Goal: Task Accomplishment & Management: Use online tool/utility

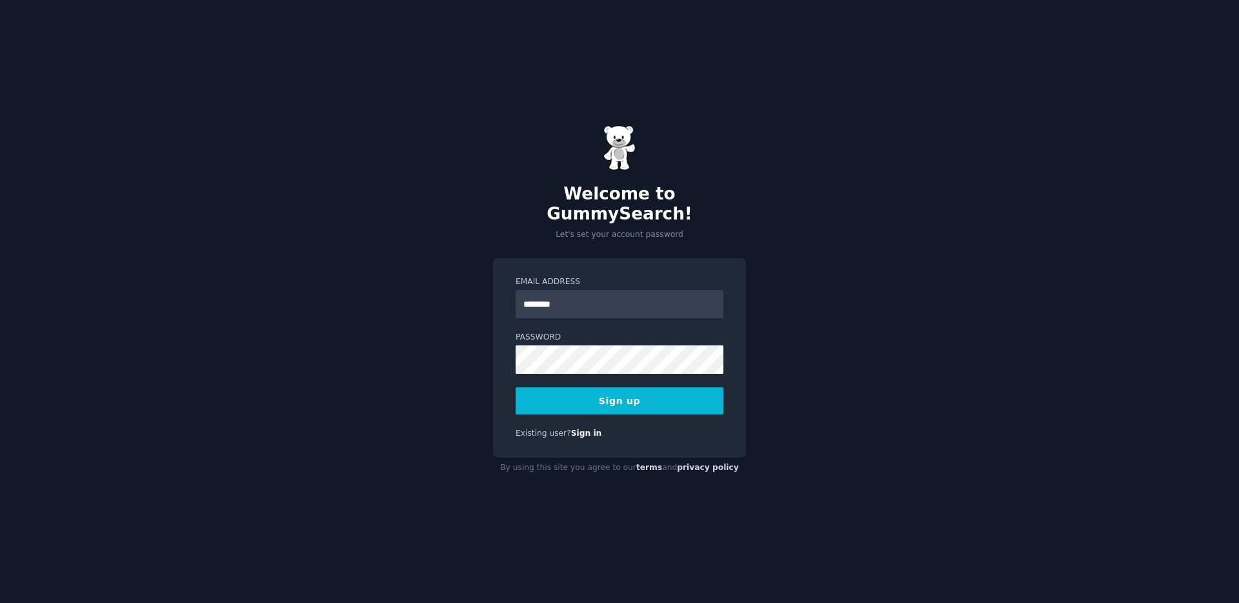
type input "**********"
click at [688, 401] on button "Sign up" at bounding box center [619, 400] width 208 height 27
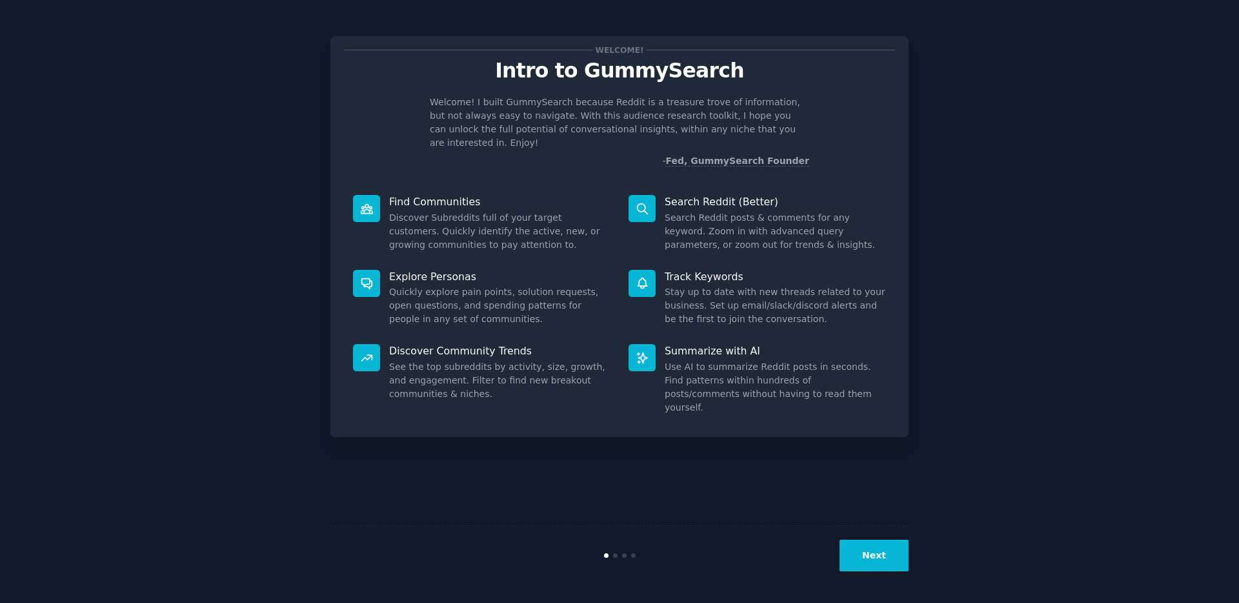
click at [872, 545] on button "Next" at bounding box center [873, 555] width 69 height 32
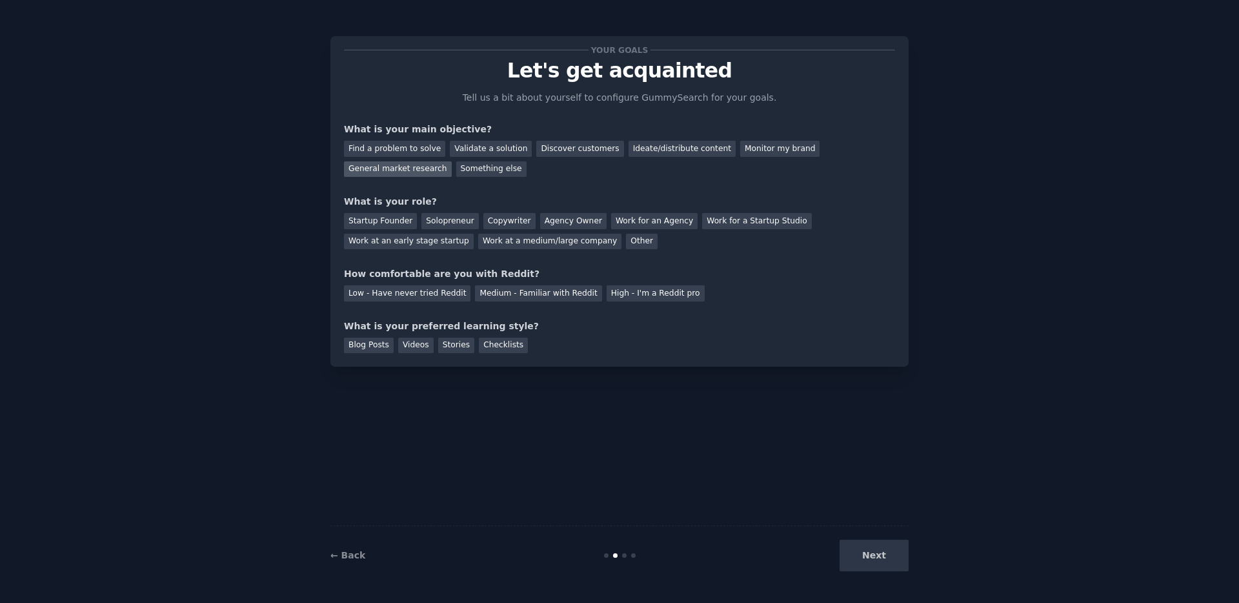
click at [371, 165] on div "General market research" at bounding box center [398, 169] width 108 height 16
click at [575, 221] on div "Agency Owner" at bounding box center [573, 221] width 66 height 16
click at [534, 290] on div "Medium - Familiar with Reddit" at bounding box center [538, 293] width 126 height 16
click at [448, 347] on div "Stories" at bounding box center [456, 345] width 36 height 16
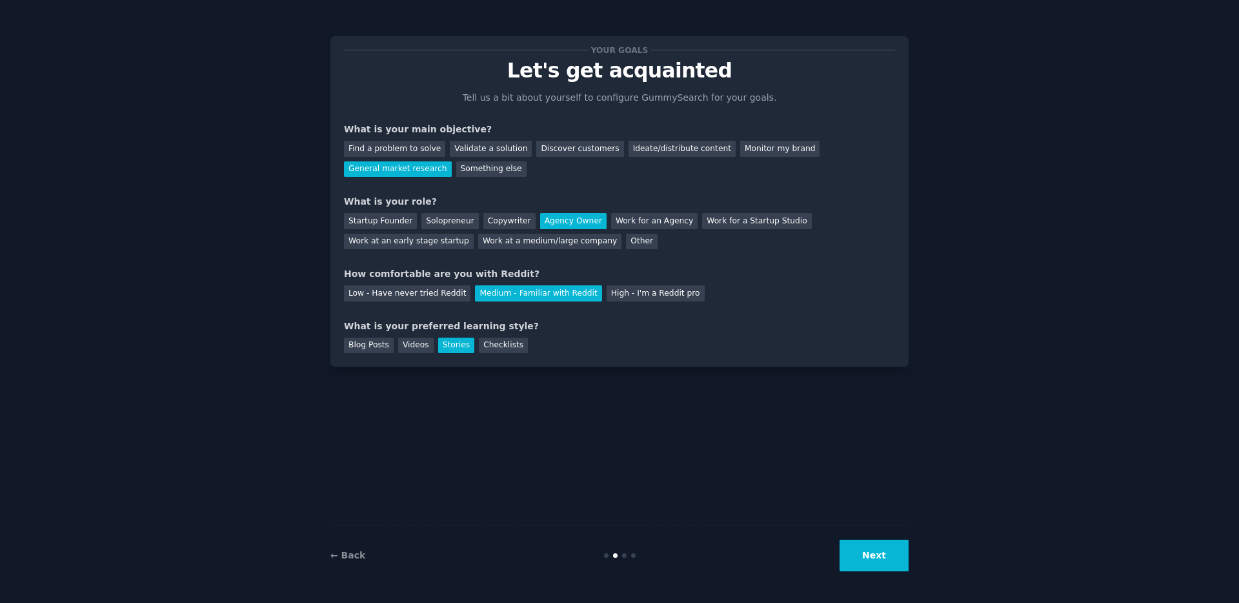
click at [874, 570] on button "Next" at bounding box center [873, 555] width 69 height 32
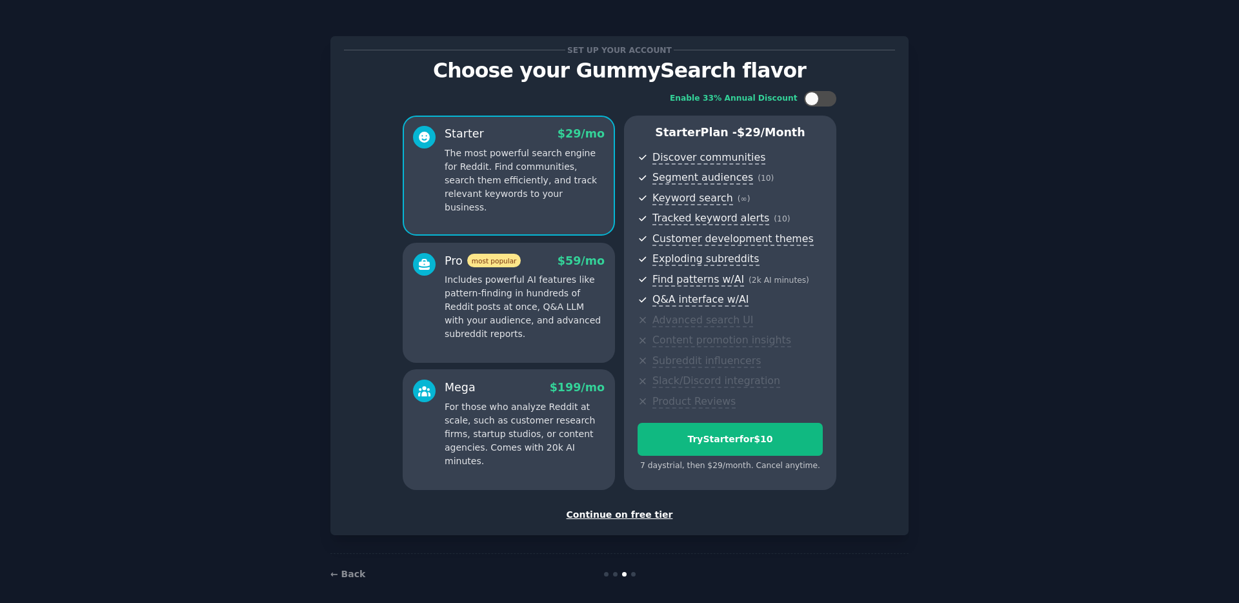
drag, startPoint x: 634, startPoint y: 506, endPoint x: 628, endPoint y: 514, distance: 10.1
click at [634, 507] on div "Set up your account Choose your GummySearch flavor Enable 33% Annual Discount S…" at bounding box center [619, 286] width 551 height 472
click at [628, 514] on div "Continue on free tier" at bounding box center [619, 515] width 551 height 14
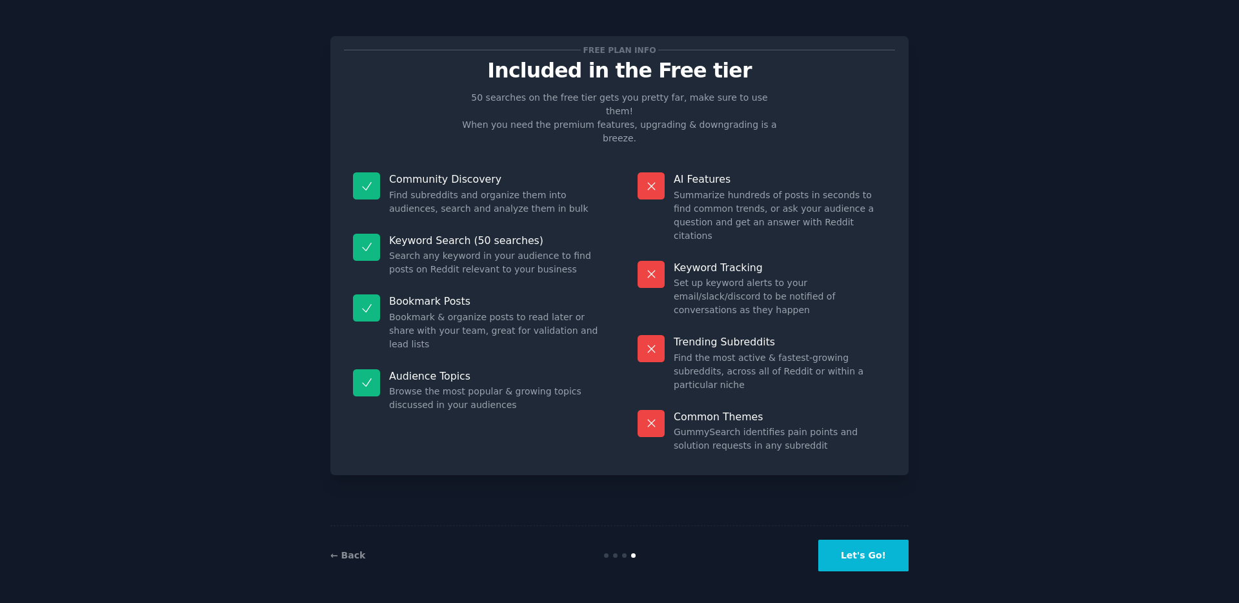
click at [864, 555] on button "Let's Go!" at bounding box center [863, 555] width 90 height 32
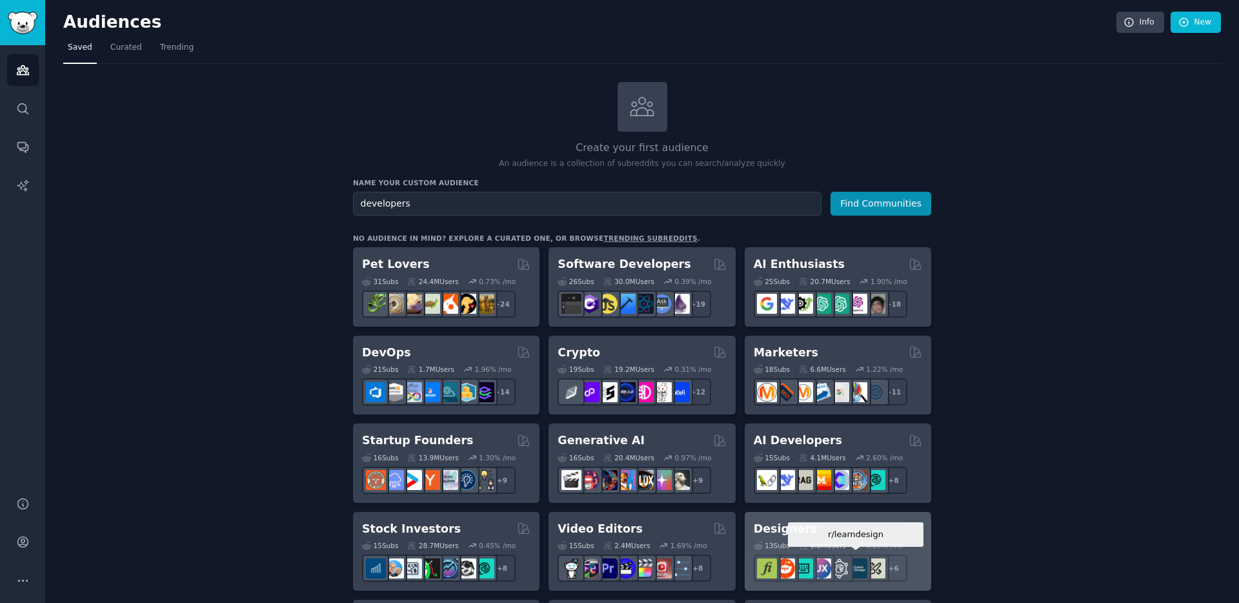
type input "developers"
click at [830, 192] on button "Find Communities" at bounding box center [880, 204] width 101 height 24
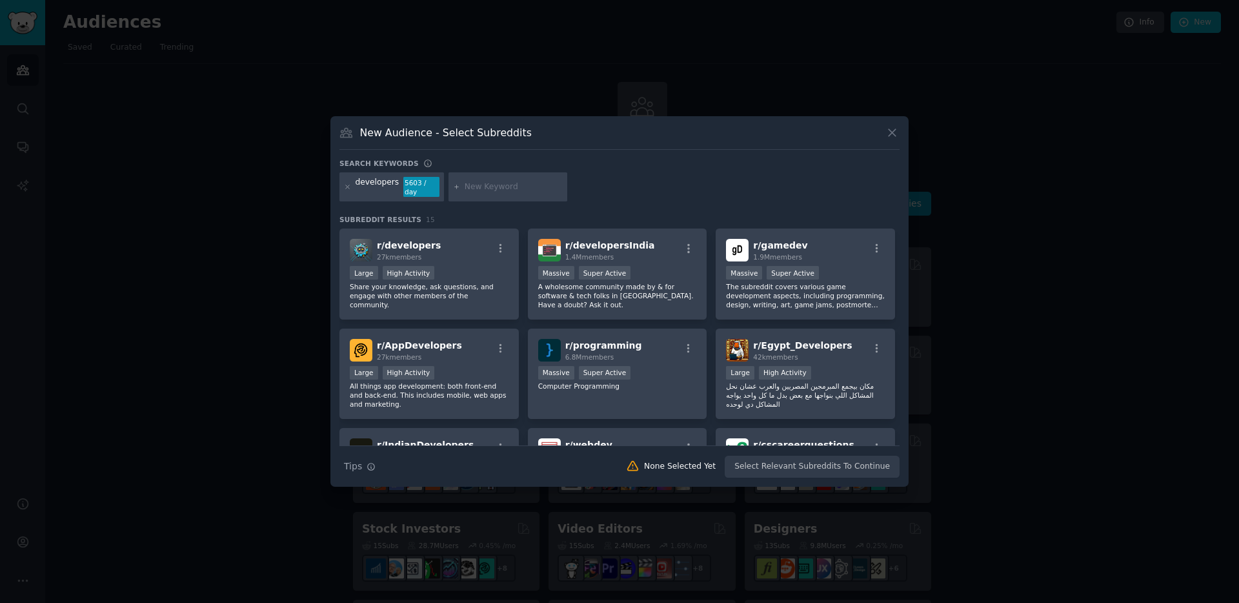
click at [481, 187] on input "text" at bounding box center [513, 187] width 98 height 12
type input "cloud browser infrastructure"
type input "browser"
type input "browser agent"
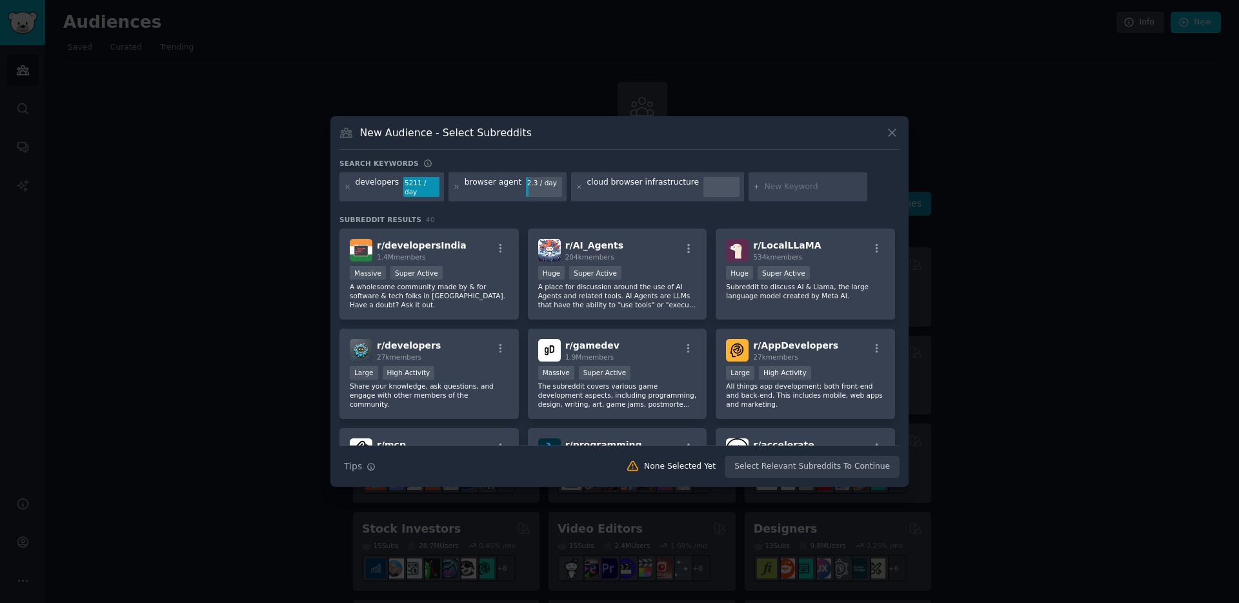
click at [492, 185] on div "browser agent" at bounding box center [492, 187] width 57 height 21
click at [350, 186] on div "developers 5211 / day" at bounding box center [391, 187] width 105 height 30
click at [347, 186] on icon at bounding box center [347, 186] width 3 height 3
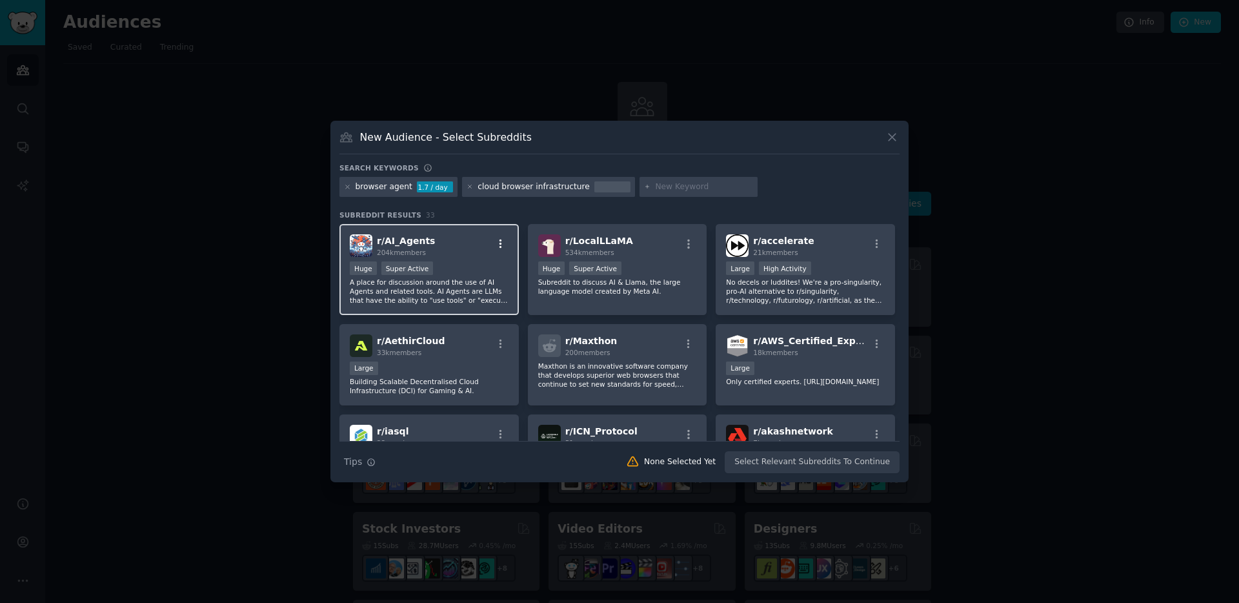
click at [502, 243] on icon "button" at bounding box center [501, 244] width 12 height 12
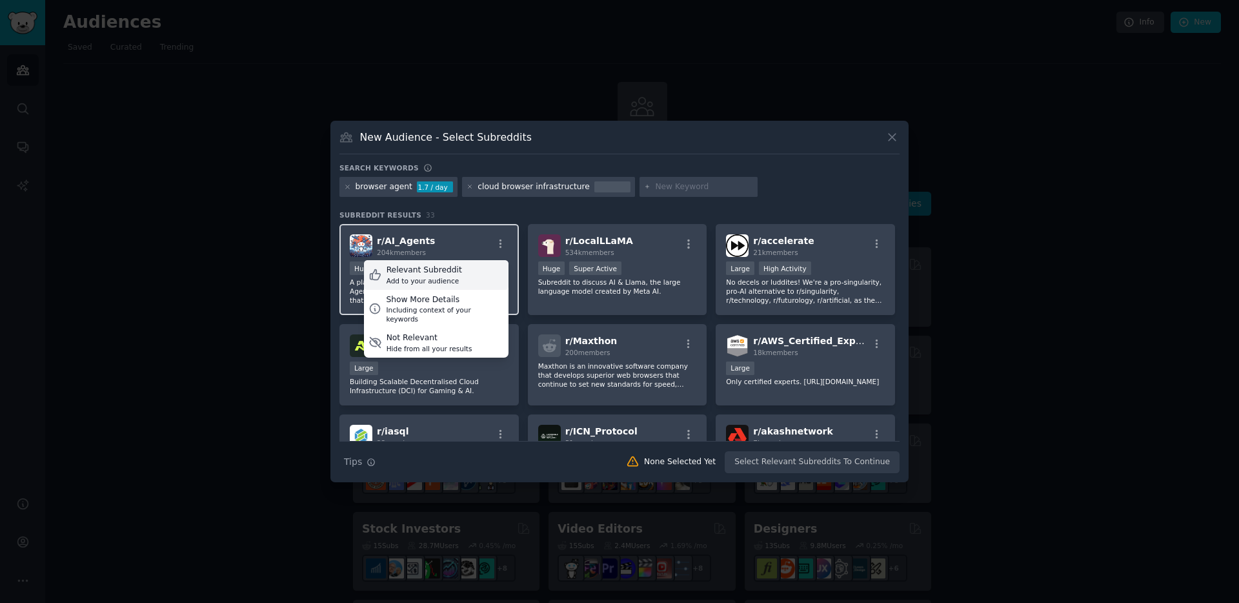
click at [472, 276] on div "Relevant Subreddit Add to your audience" at bounding box center [436, 275] width 145 height 30
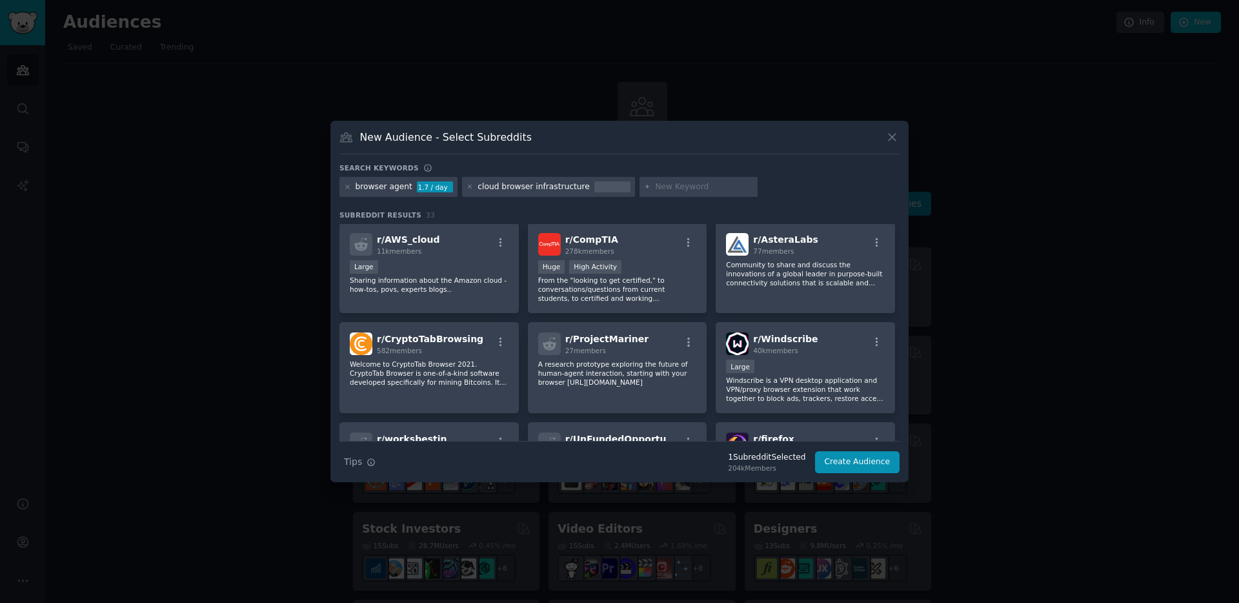
scroll to position [355, 0]
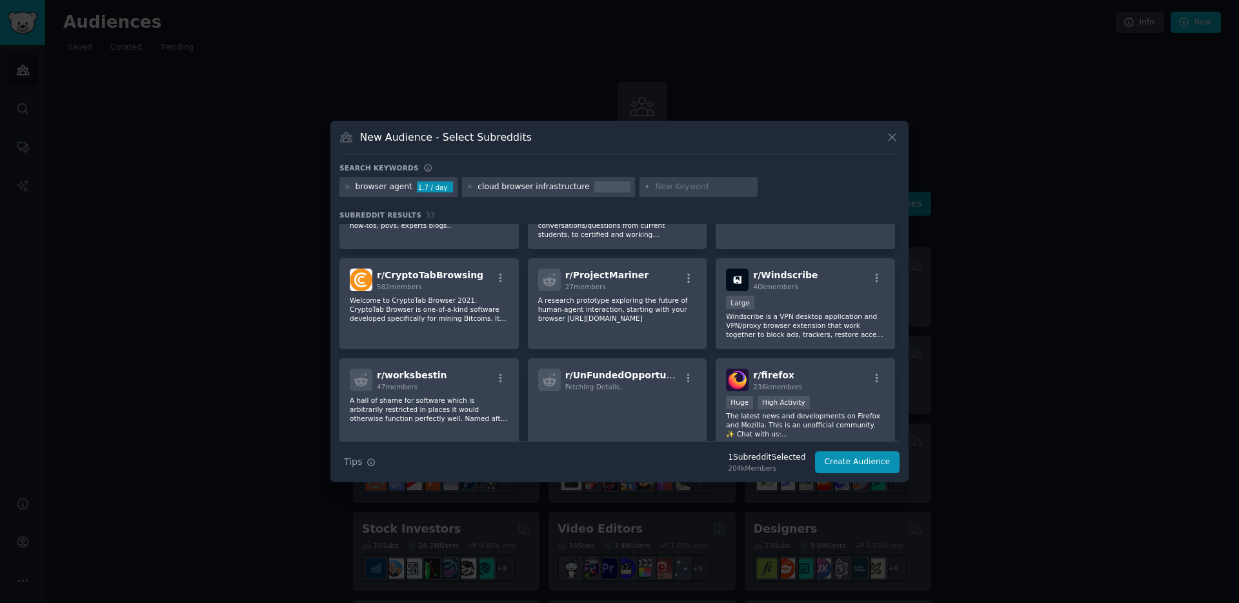
click at [531, 183] on div "cloud browser infrastructure" at bounding box center [533, 187] width 112 height 12
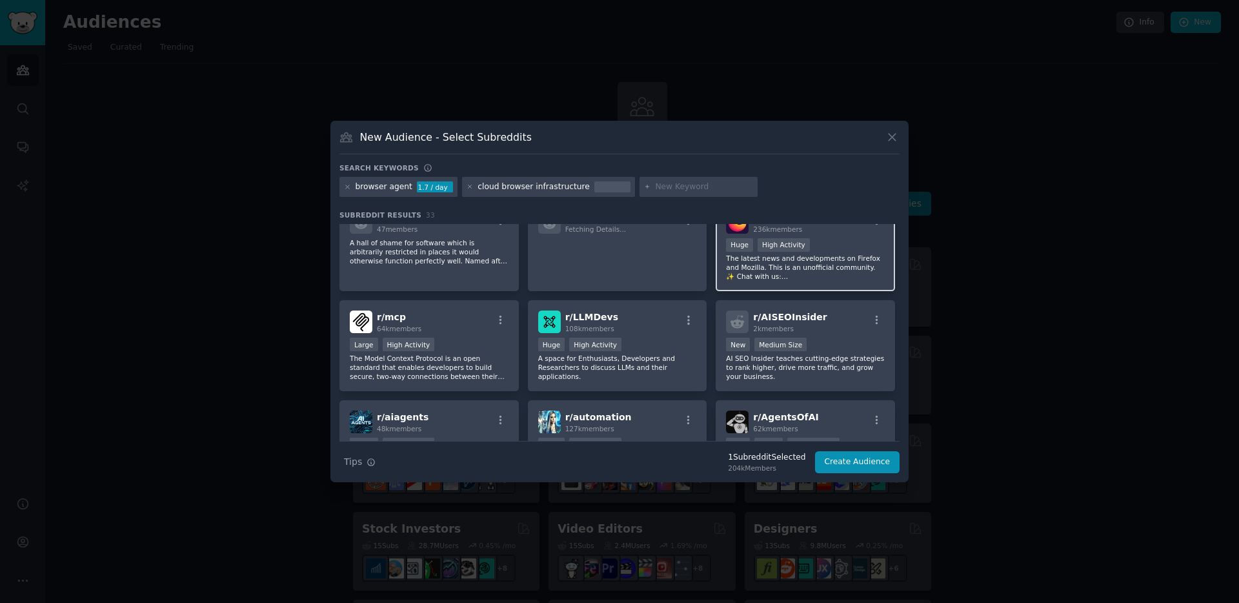
scroll to position [514, 0]
click at [497, 325] on icon "button" at bounding box center [501, 319] width 12 height 12
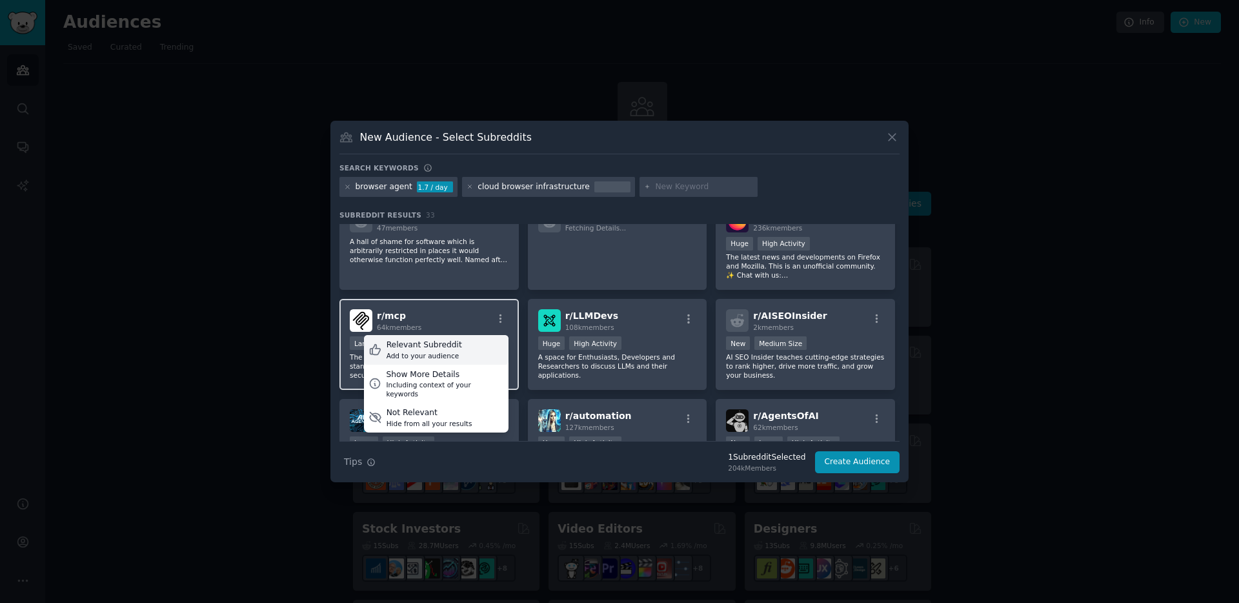
click at [455, 351] on div "Relevant Subreddit" at bounding box center [423, 345] width 75 height 12
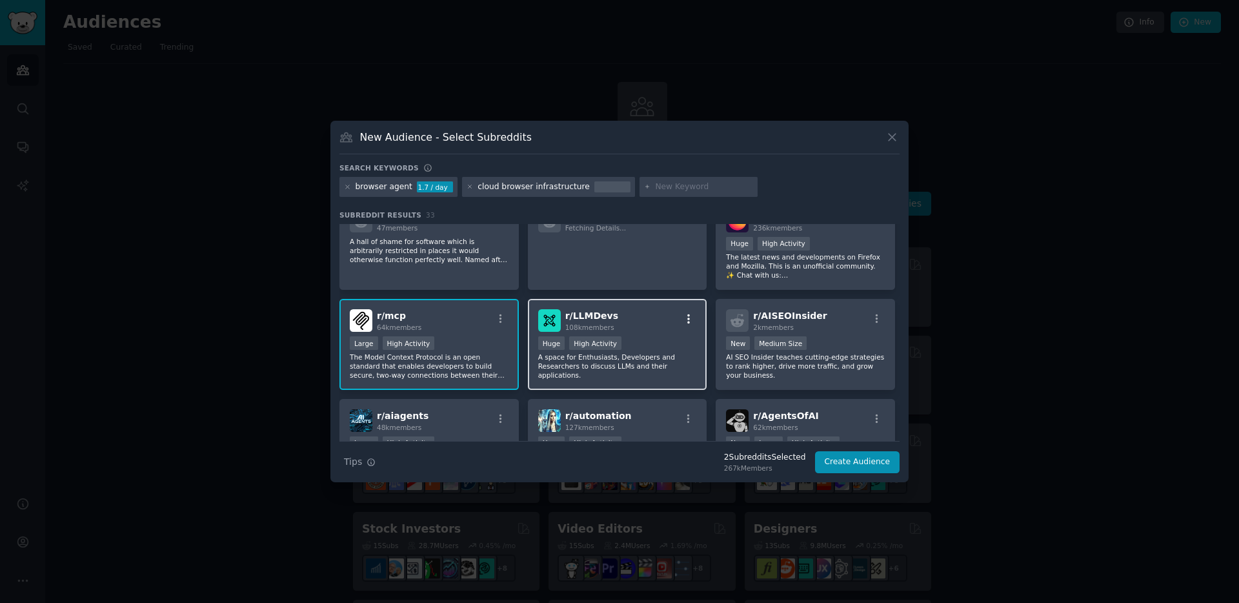
click at [688, 325] on icon "button" at bounding box center [689, 319] width 12 height 12
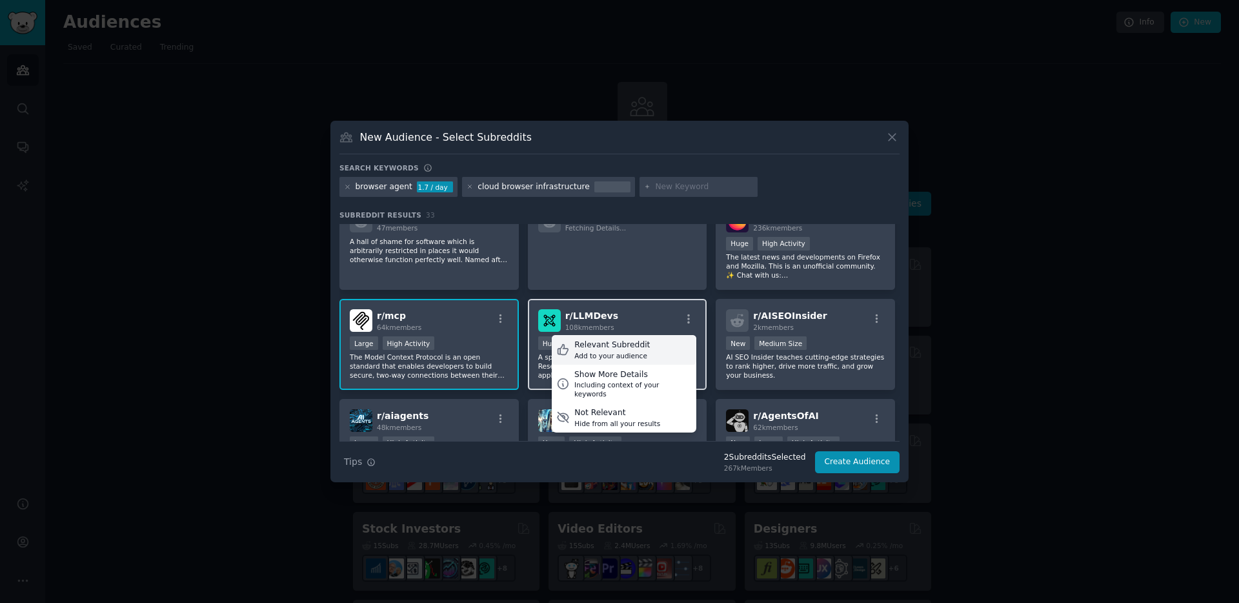
click at [671, 357] on div "Relevant Subreddit Add to your audience" at bounding box center [624, 350] width 145 height 30
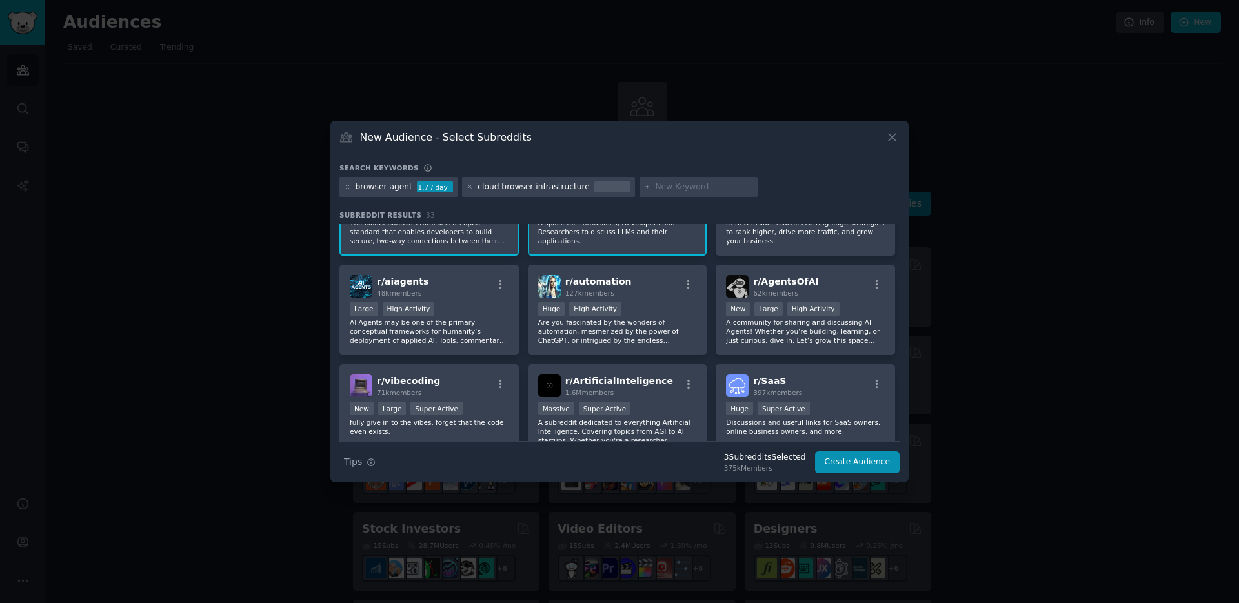
scroll to position [657, 0]
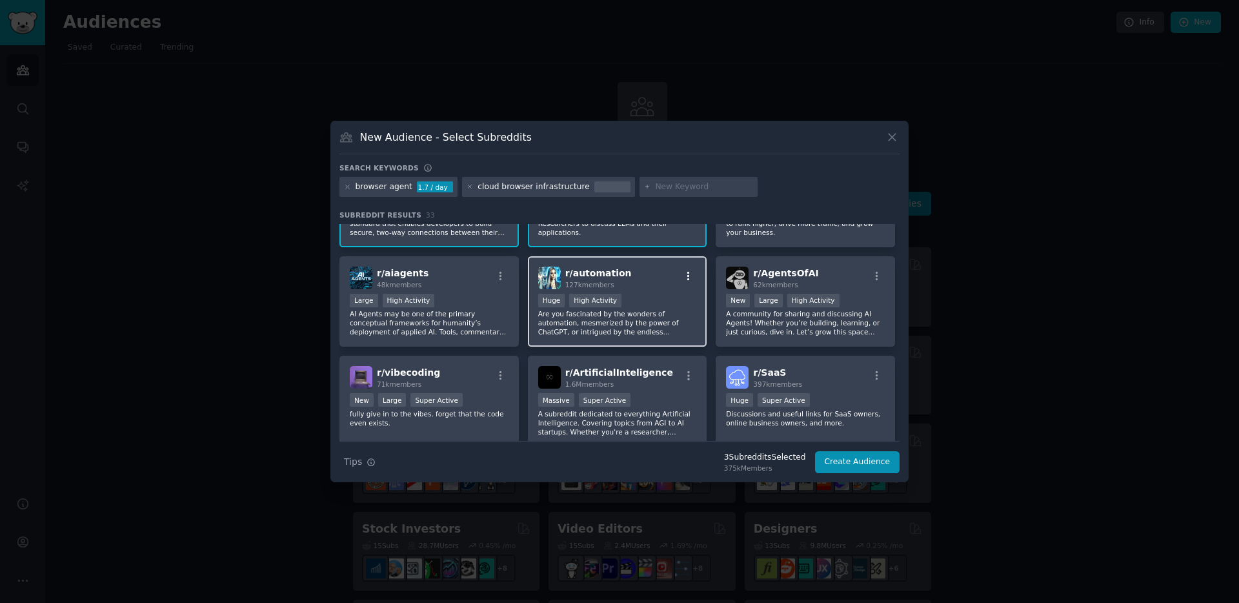
click at [690, 281] on icon "button" at bounding box center [689, 276] width 12 height 12
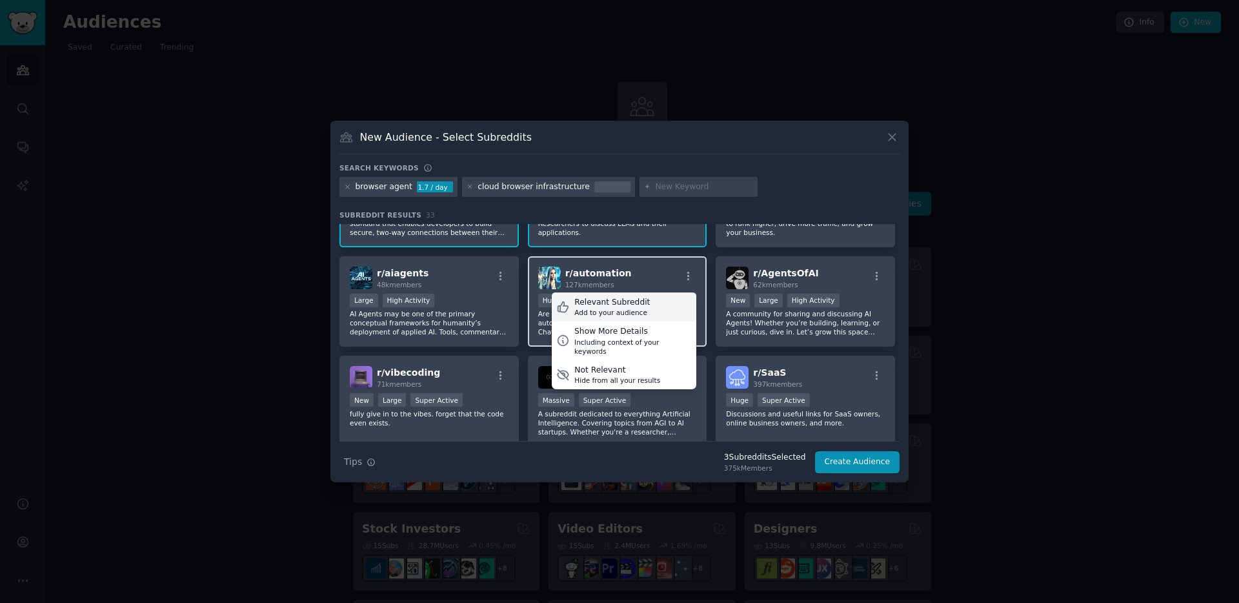
click at [660, 320] on div "Relevant Subreddit Add to your audience" at bounding box center [624, 307] width 145 height 30
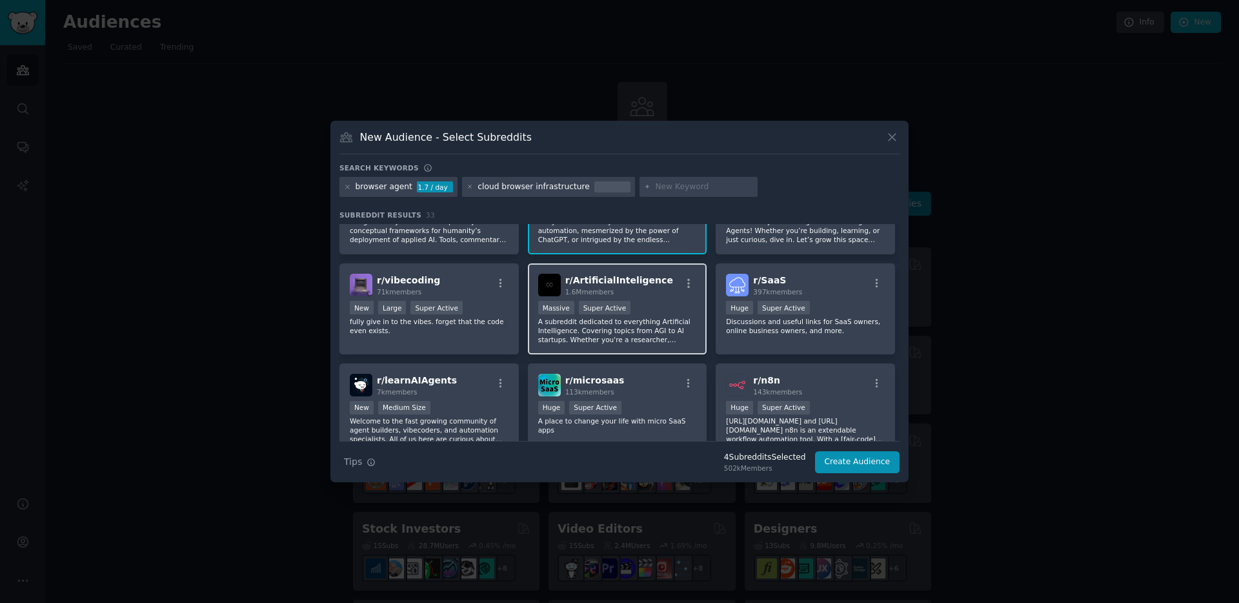
scroll to position [750, 0]
click at [346, 183] on icon at bounding box center [347, 186] width 7 height 7
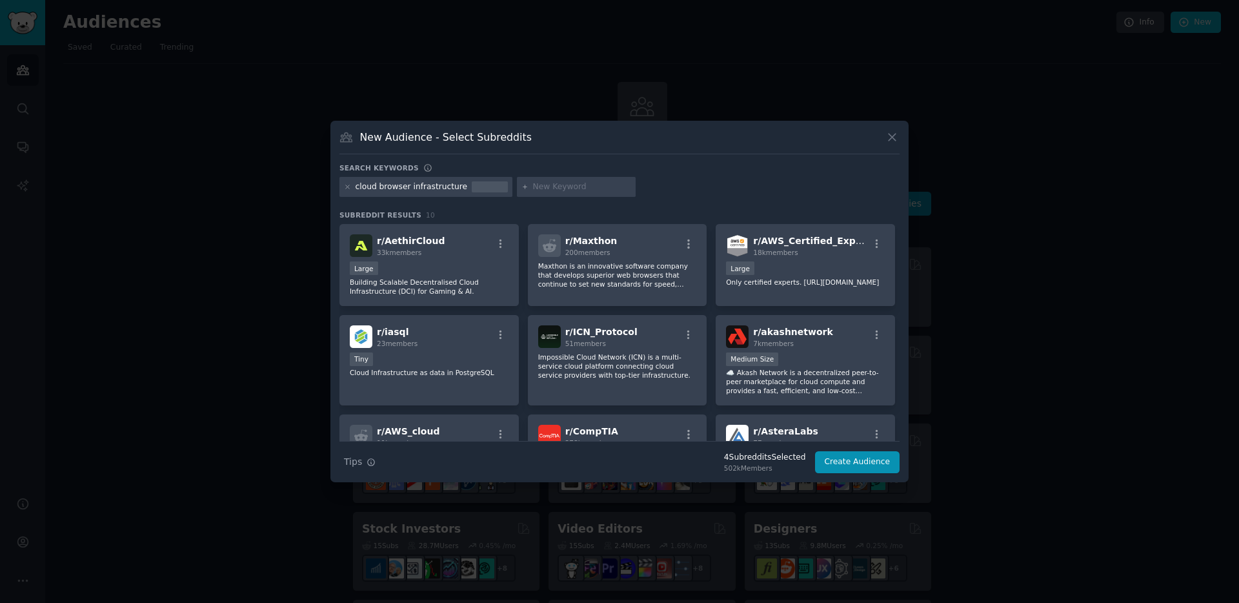
click at [346, 183] on icon at bounding box center [347, 186] width 7 height 7
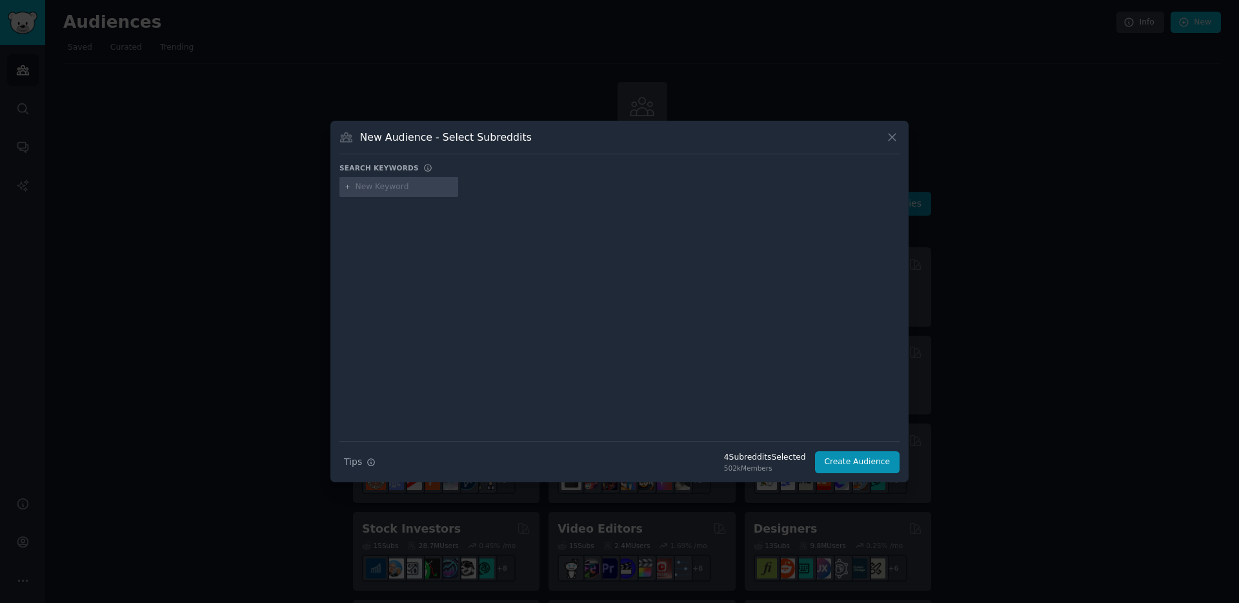
click at [379, 189] on input "text" at bounding box center [404, 187] width 98 height 12
type input "browserbase"
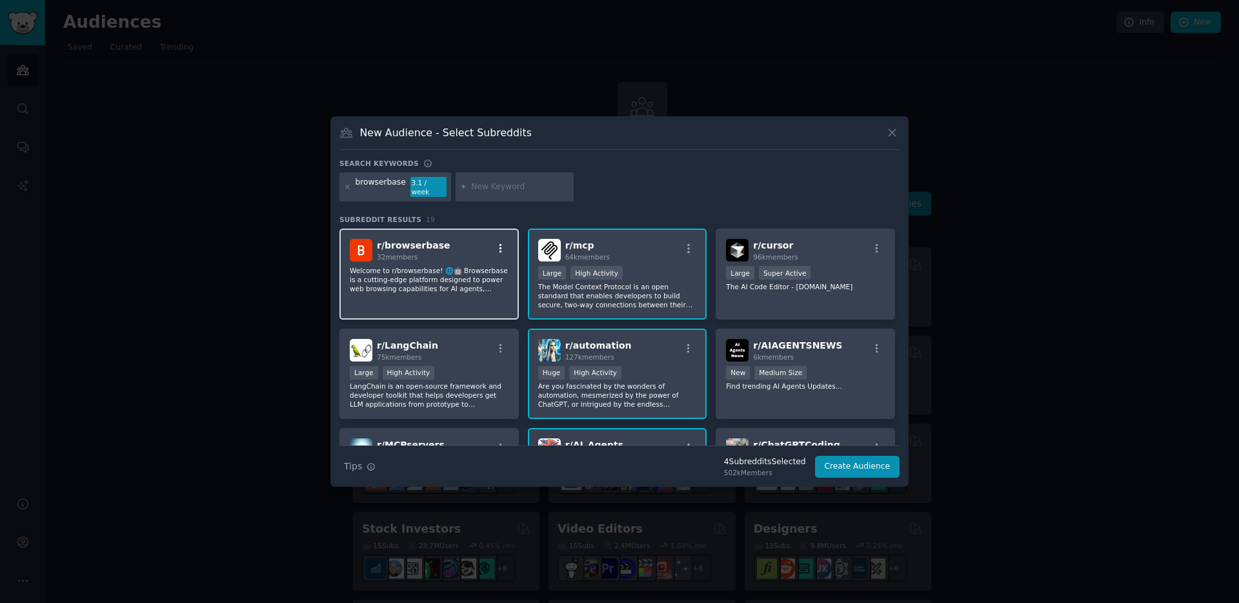
click at [497, 244] on icon "button" at bounding box center [501, 249] width 12 height 12
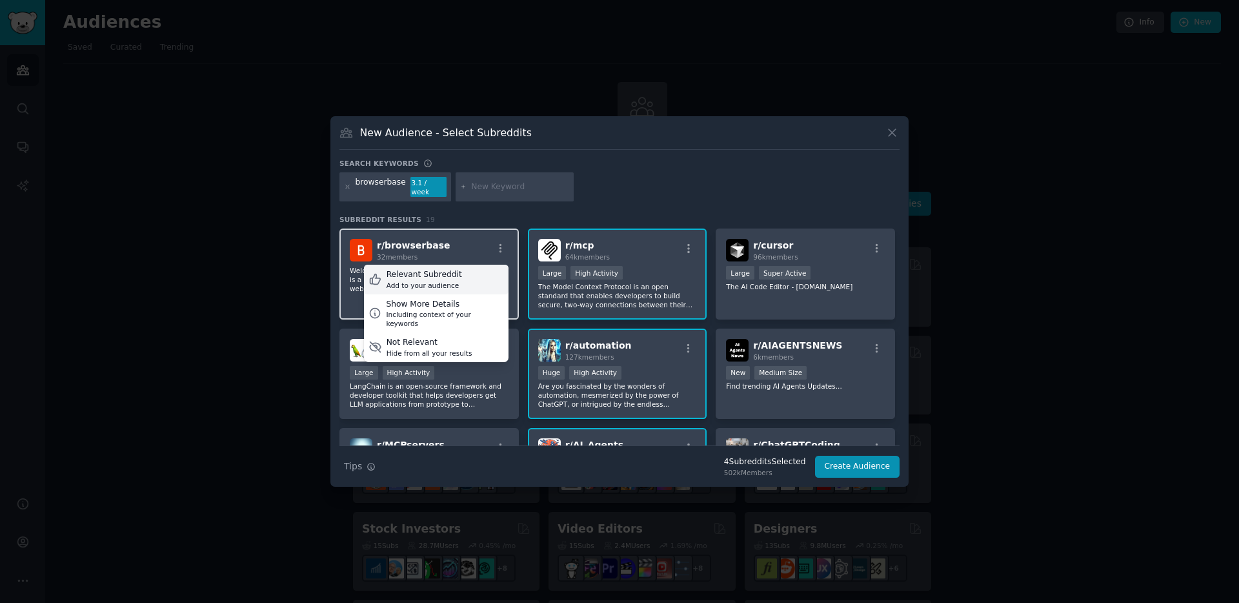
click at [484, 276] on div "Relevant Subreddit Add to your audience" at bounding box center [436, 280] width 145 height 30
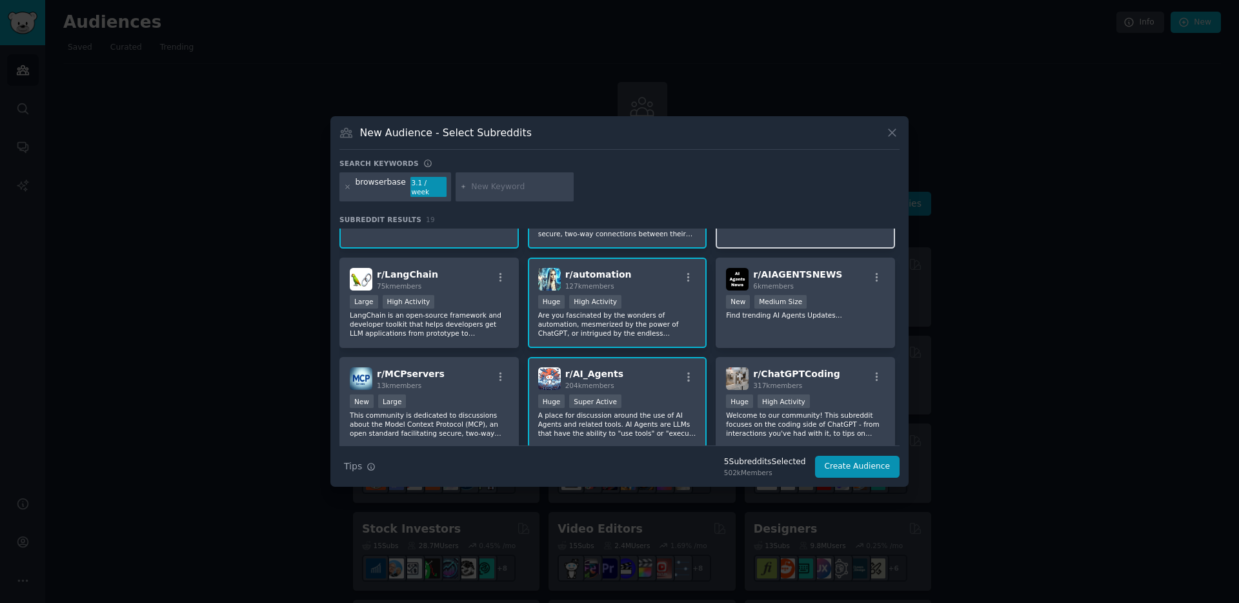
scroll to position [77, 0]
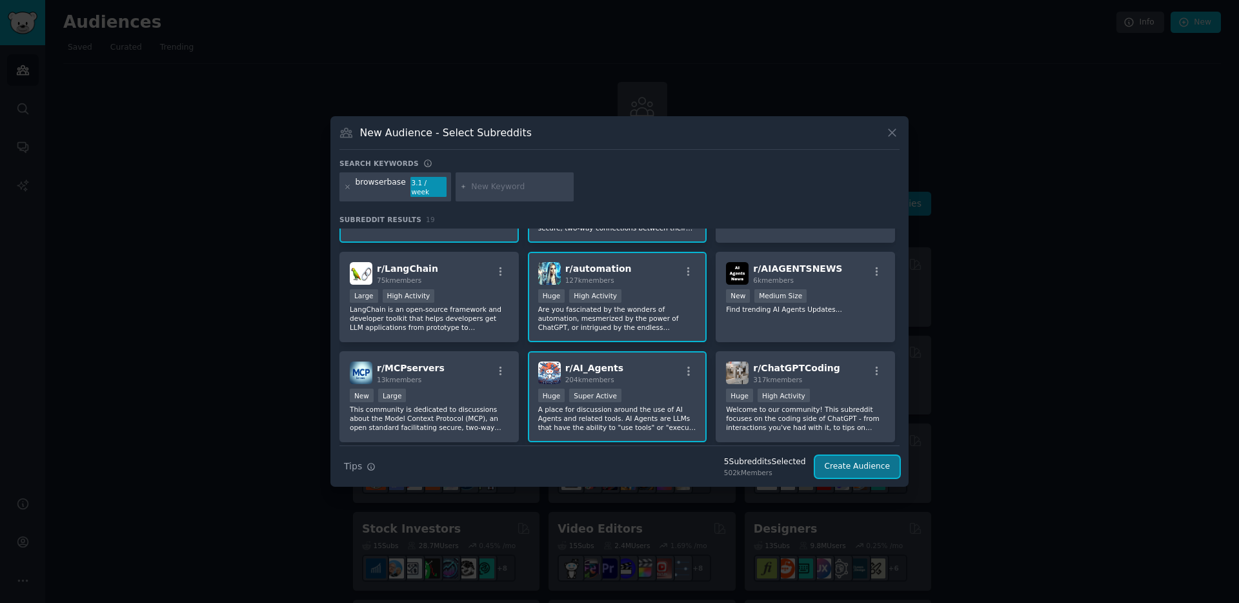
click at [867, 467] on button "Create Audience" at bounding box center [857, 466] width 85 height 22
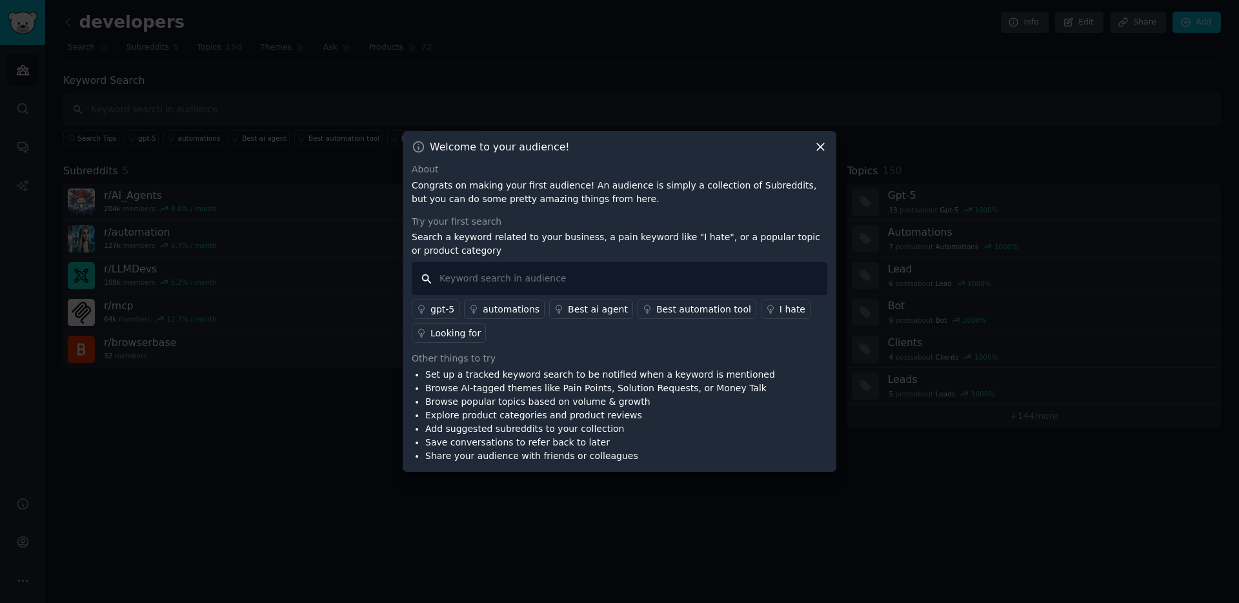
click at [579, 277] on input "text" at bounding box center [619, 278] width 415 height 33
type input "browserbase"
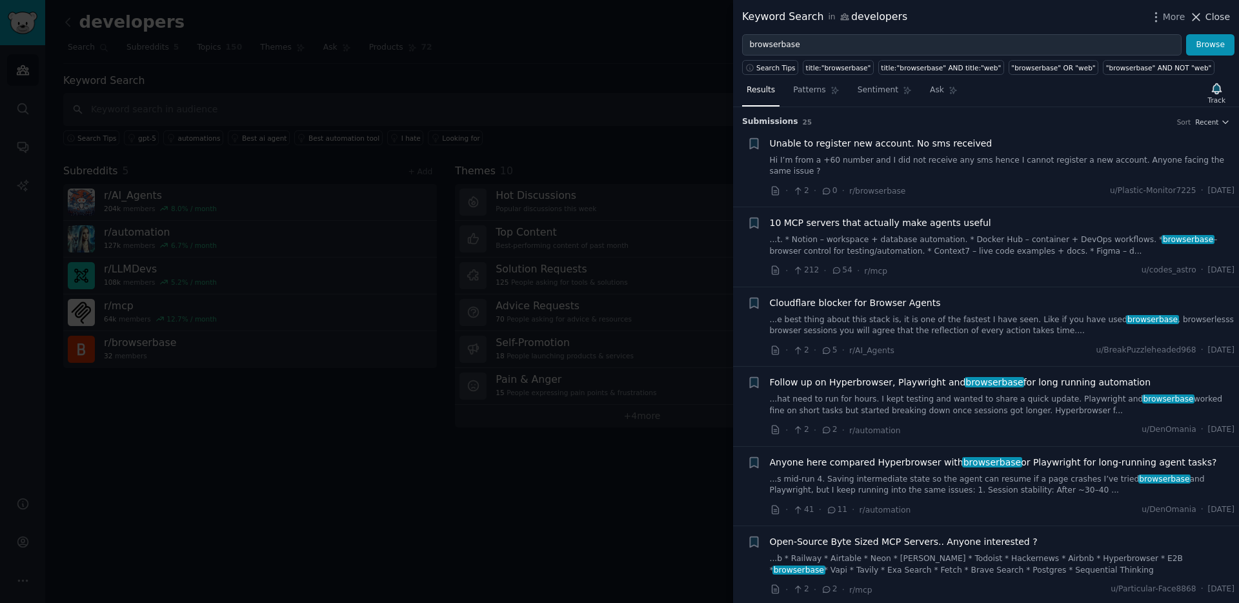
click at [1221, 15] on span "Close" at bounding box center [1217, 17] width 25 height 14
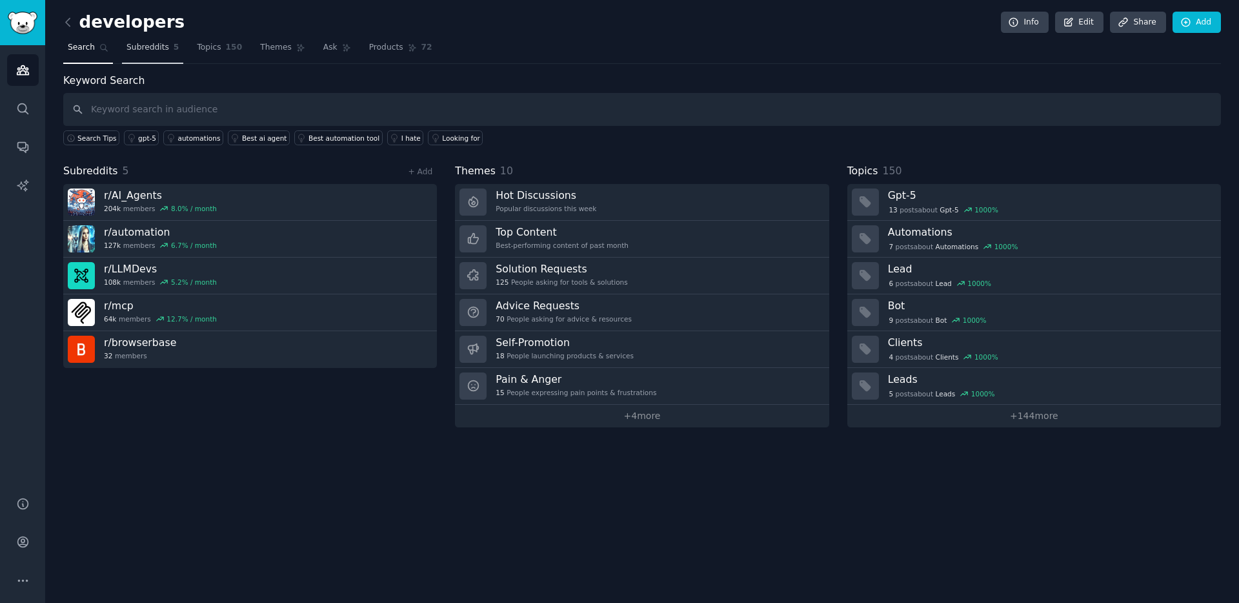
click at [159, 51] on span "Subreddits" at bounding box center [147, 48] width 43 height 12
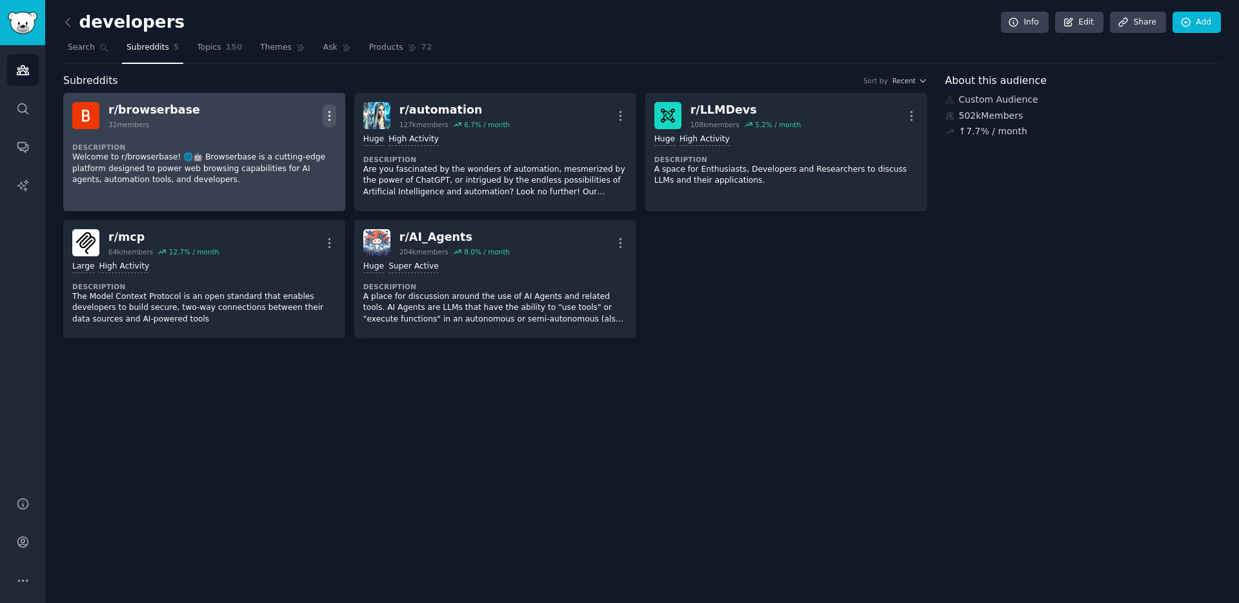
click at [334, 117] on icon "button" at bounding box center [330, 116] width 14 height 14
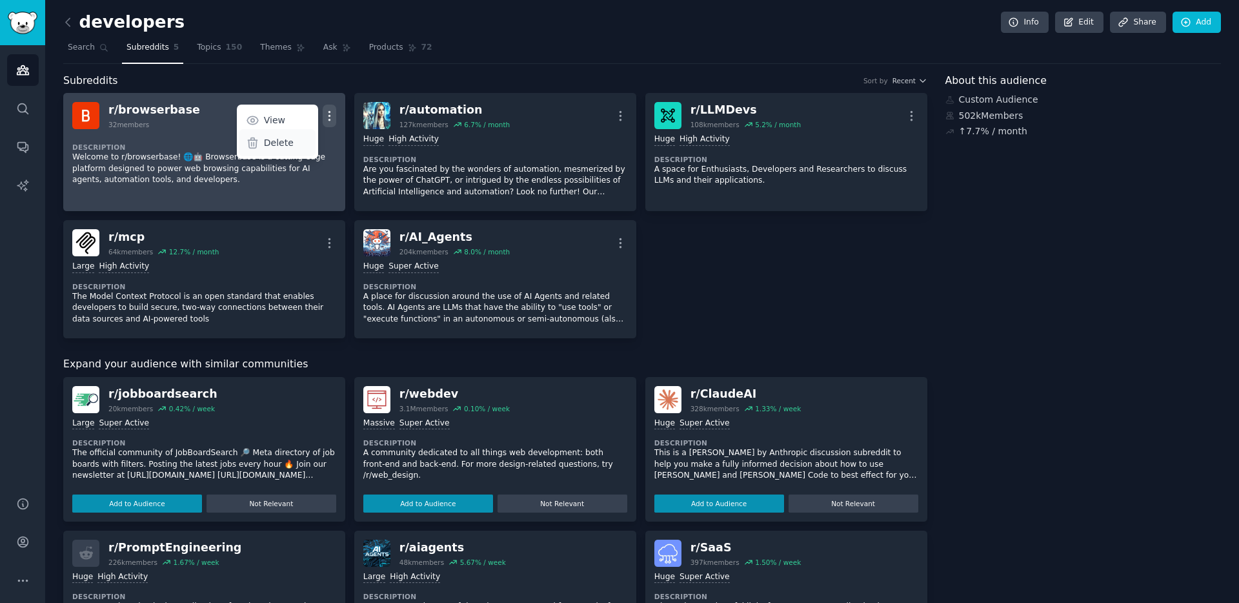
click at [279, 141] on p "Delete" at bounding box center [279, 143] width 30 height 14
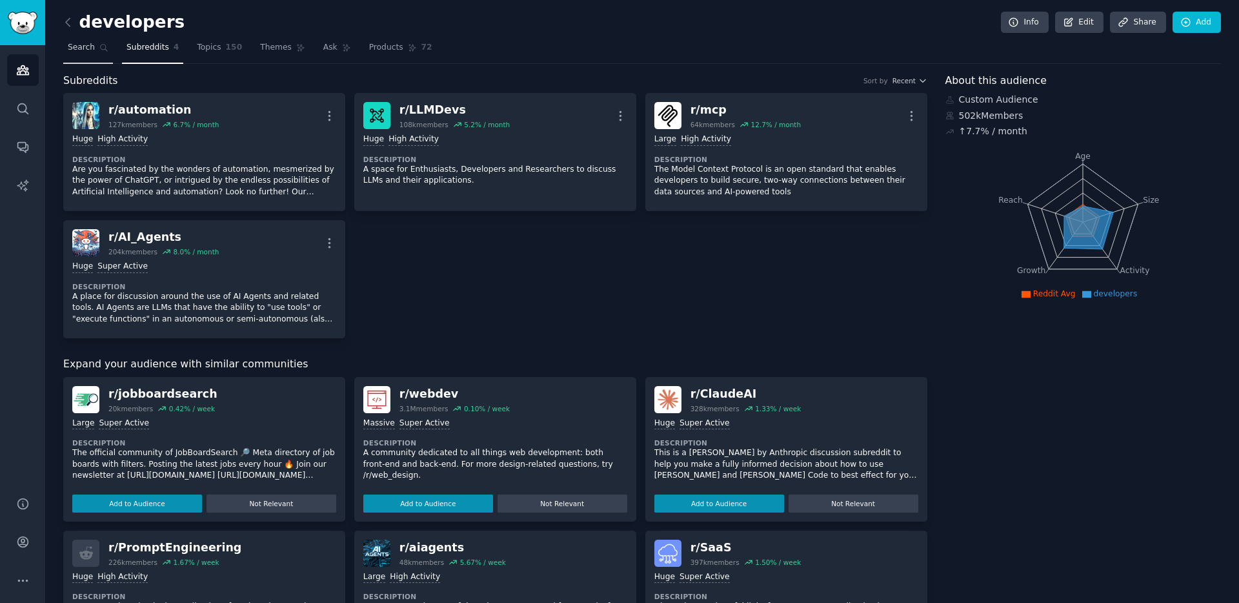
click at [72, 44] on span "Search" at bounding box center [81, 48] width 27 height 12
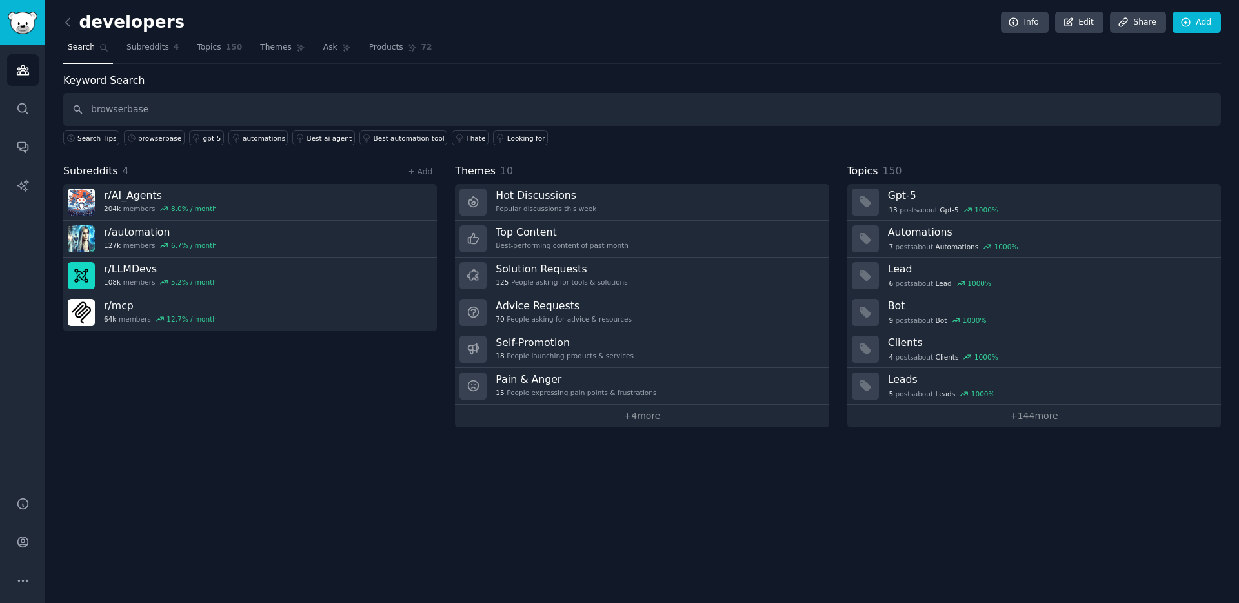
type input "browserbase"
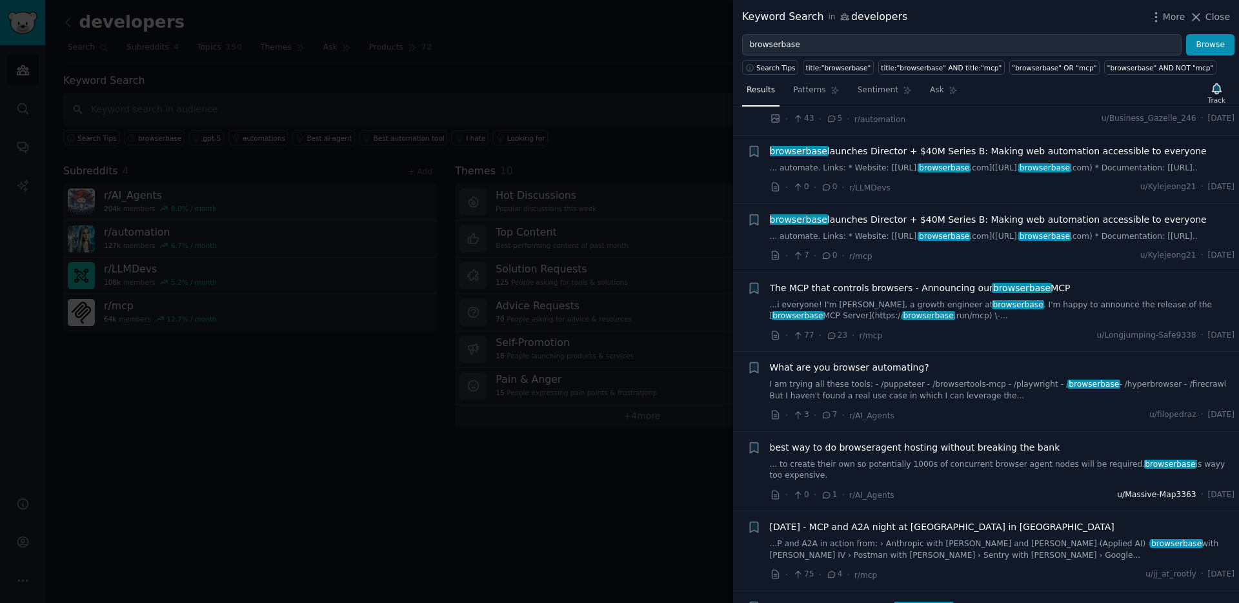
scroll to position [754, 0]
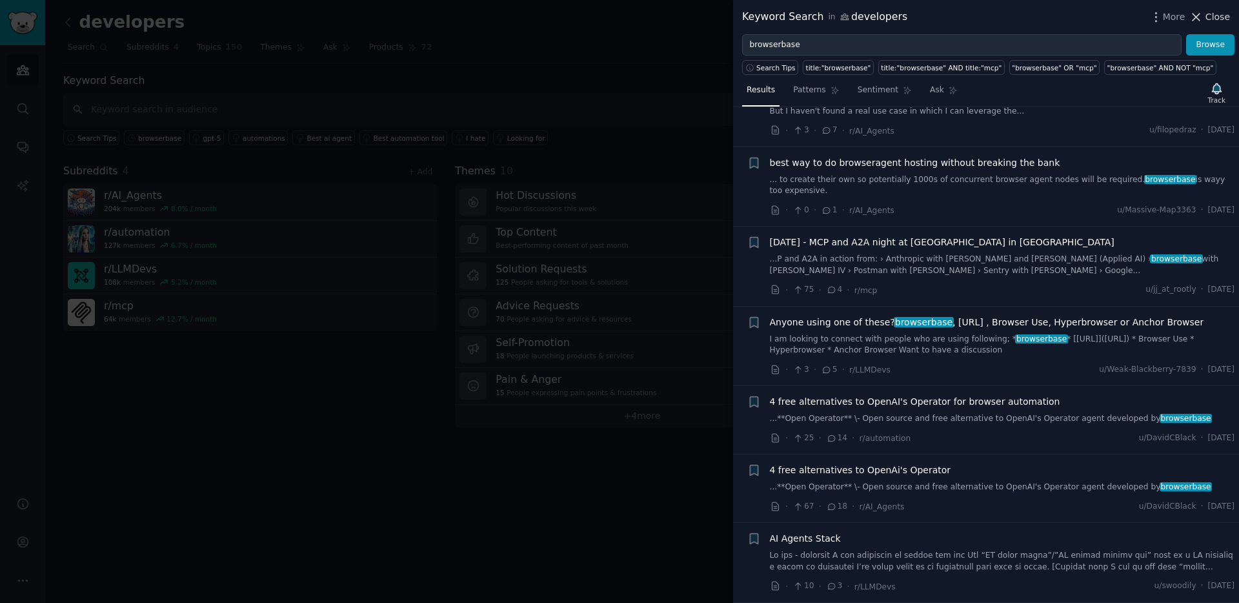
click at [1213, 17] on span "Close" at bounding box center [1217, 17] width 25 height 14
